Goal: Information Seeking & Learning: Learn about a topic

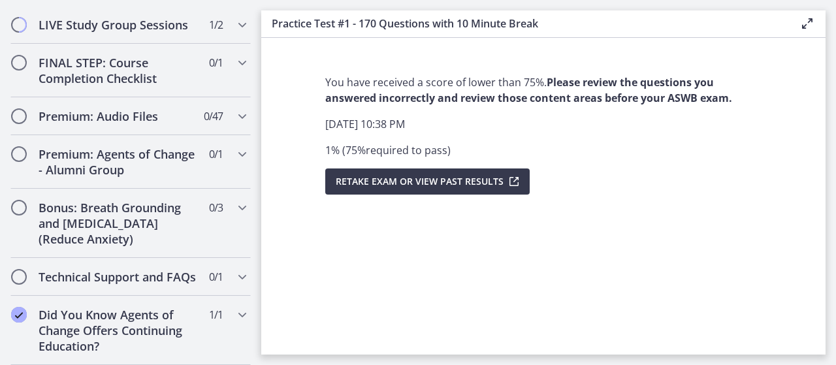
scroll to position [831, 0]
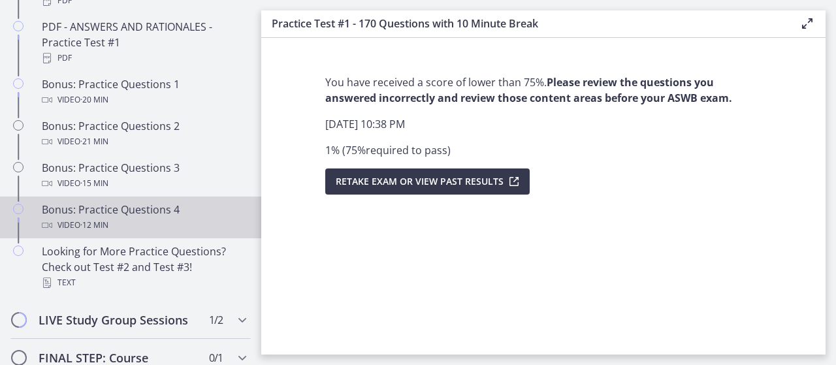
click at [146, 215] on div "Bonus: Practice Questions 4 Video · 12 min" at bounding box center [144, 217] width 204 height 31
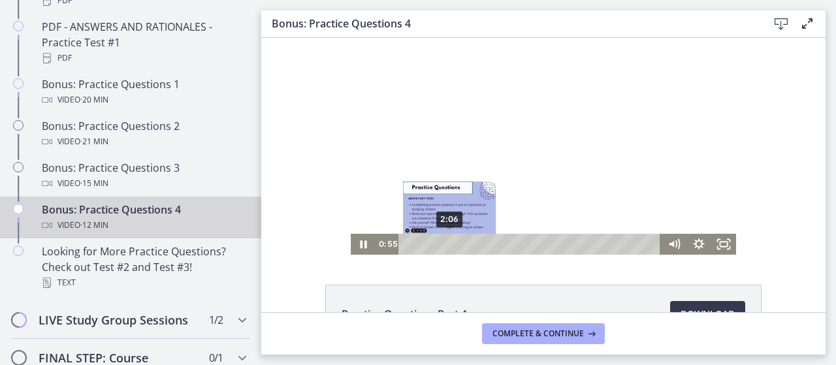
click at [445, 242] on div "2:06" at bounding box center [532, 244] width 248 height 21
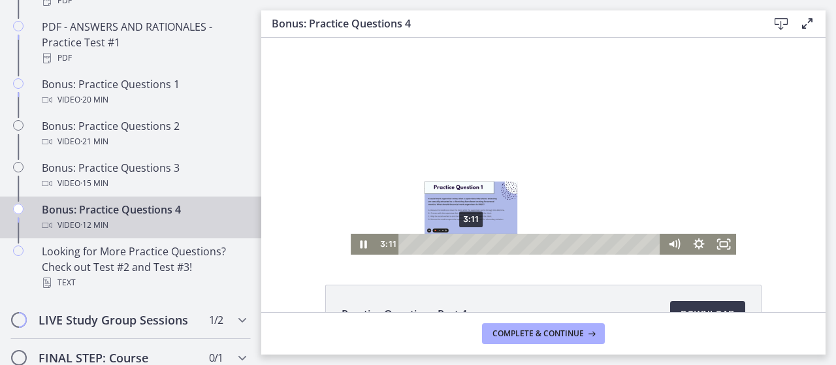
click at [466, 244] on div "3:11" at bounding box center [532, 244] width 248 height 21
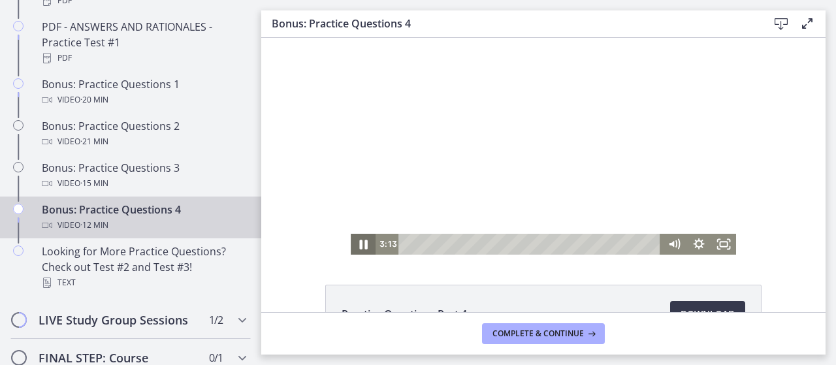
click at [361, 244] on icon "Pause" at bounding box center [363, 245] width 8 height 10
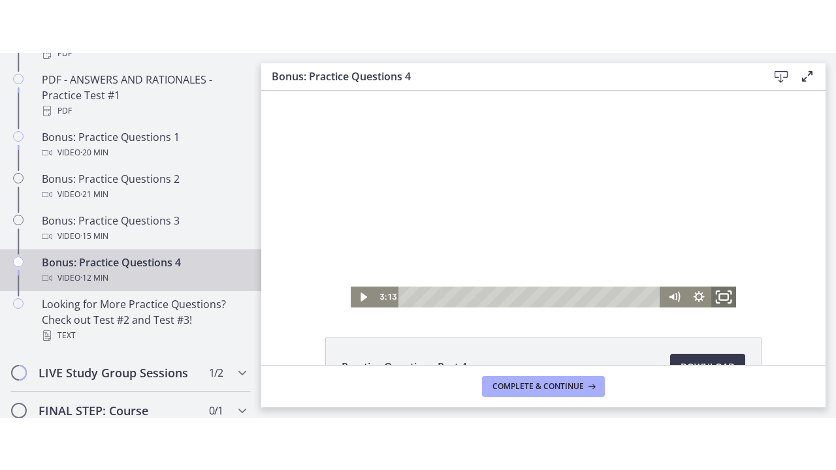
click at [716, 296] on icon "Fullscreen" at bounding box center [724, 296] width 30 height 25
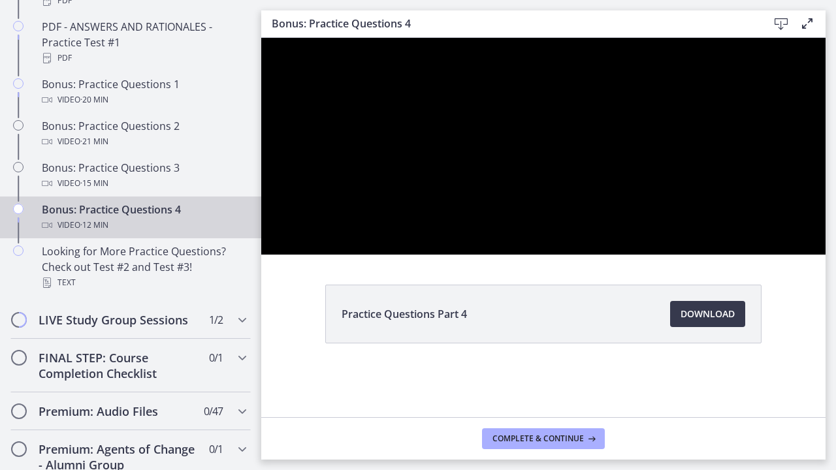
click at [826, 251] on div at bounding box center [543, 146] width 564 height 217
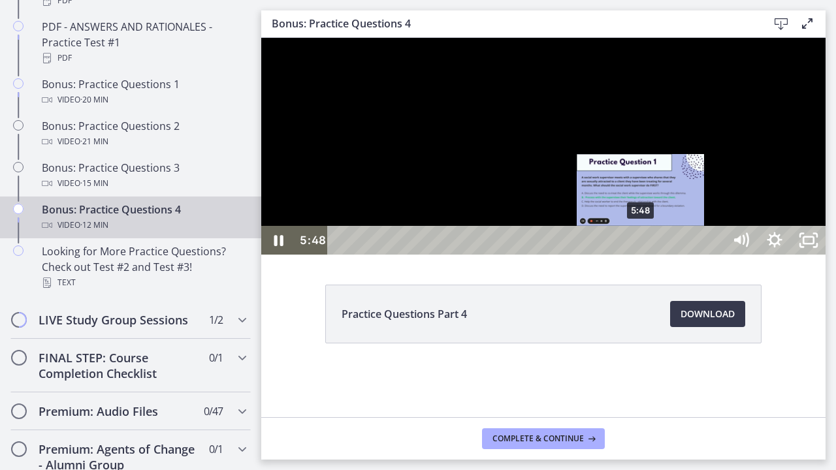
click at [642, 255] on div "5:48" at bounding box center [528, 240] width 376 height 29
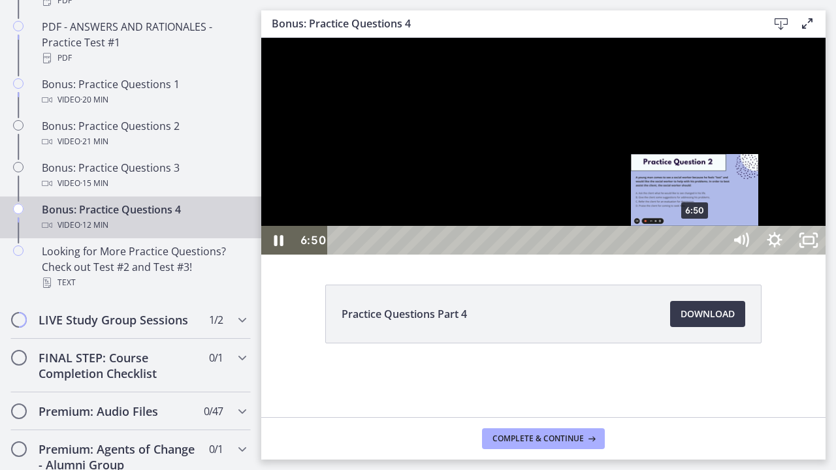
click at [696, 255] on div "6:50" at bounding box center [528, 240] width 376 height 29
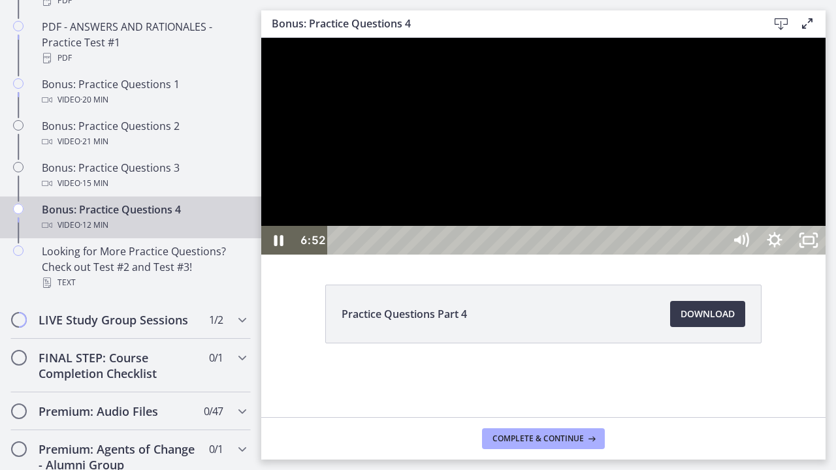
click at [826, 255] on div at bounding box center [543, 146] width 564 height 217
click at [793, 255] on div at bounding box center [543, 146] width 564 height 217
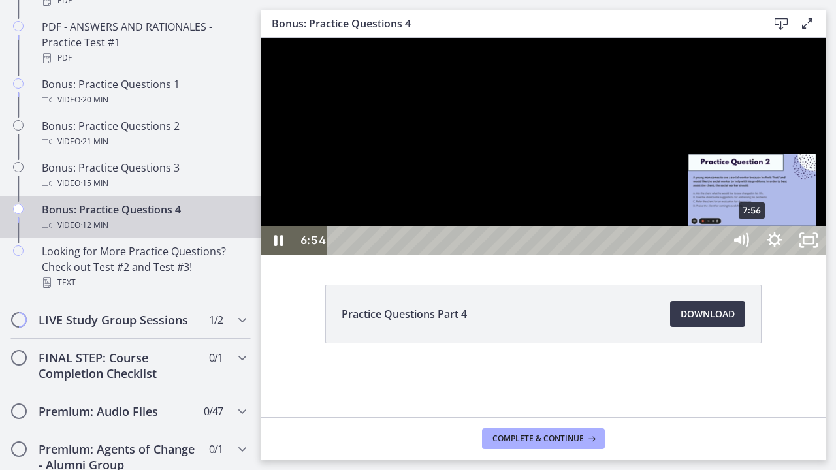
click at [715, 255] on div "7:56" at bounding box center [528, 240] width 376 height 29
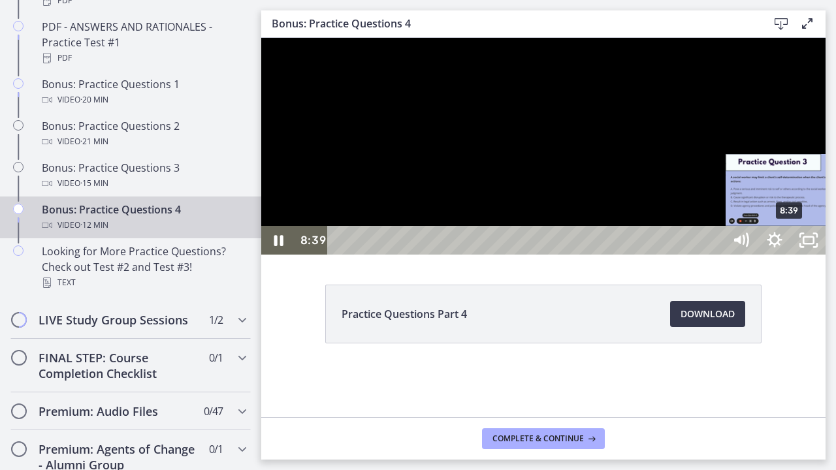
click at [715, 255] on div "8:39" at bounding box center [528, 240] width 376 height 29
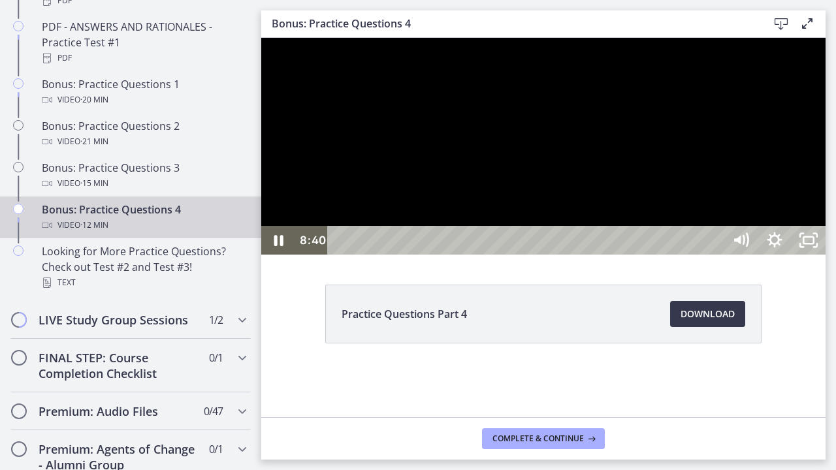
click at [826, 255] on div at bounding box center [543, 146] width 564 height 217
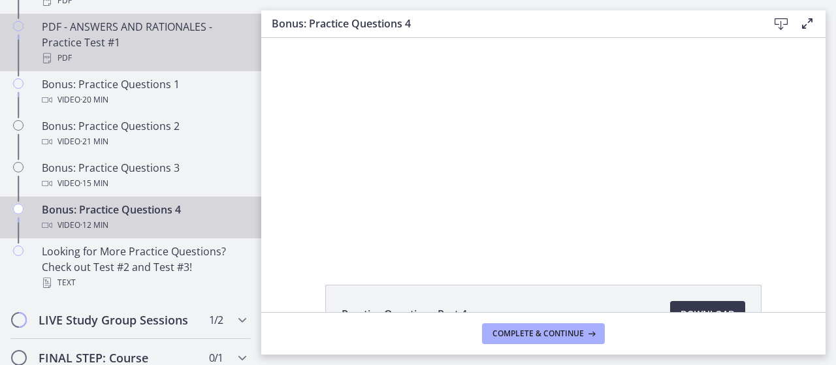
click at [159, 66] on div "PDF" at bounding box center [144, 58] width 204 height 16
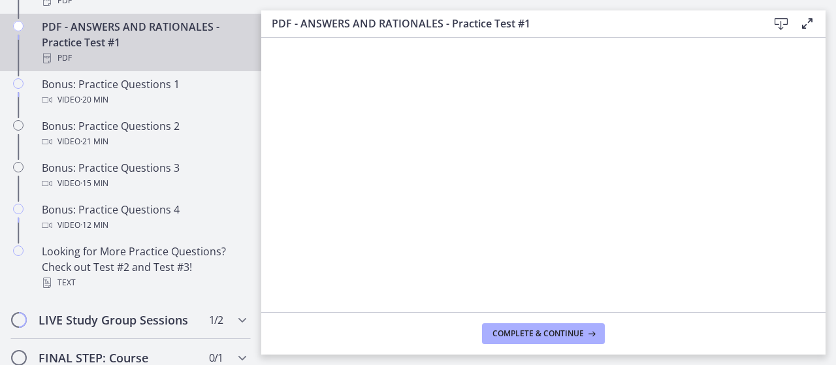
click at [809, 22] on icon at bounding box center [808, 24] width 16 height 16
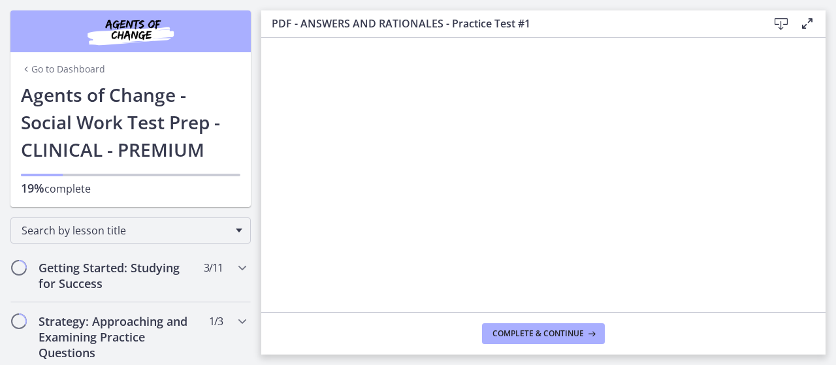
click at [801, 27] on icon at bounding box center [808, 24] width 16 height 16
